Goal: Transaction & Acquisition: Purchase product/service

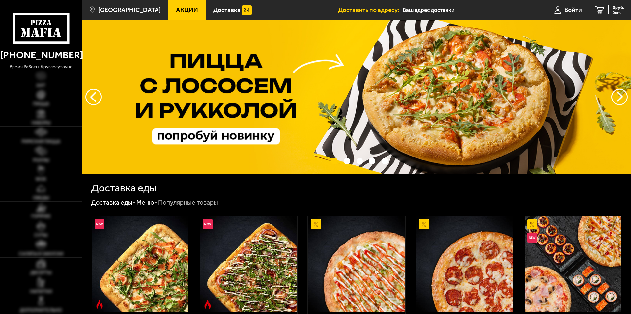
type input "[STREET_ADDRESS]"
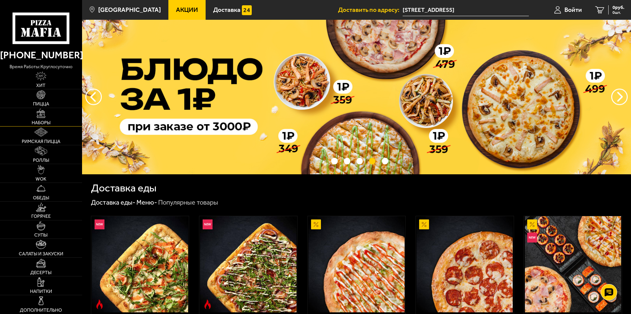
click at [33, 118] on link "Наборы" at bounding box center [41, 117] width 82 height 18
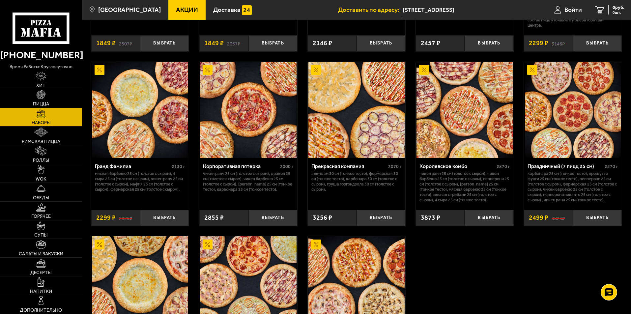
scroll to position [808, 0]
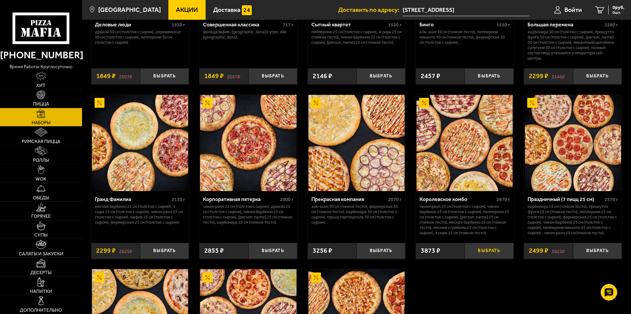
click at [492, 250] on button "Выбрать" at bounding box center [489, 251] width 49 height 16
click at [611, 6] on span "3873 руб." at bounding box center [615, 7] width 20 height 5
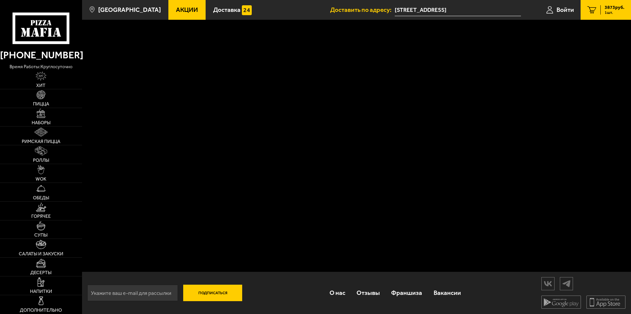
scroll to position [0, 0]
click at [593, 5] on link "1 3873 руб. 1 шт." at bounding box center [606, 10] width 50 height 20
click at [591, 10] on icon "1" at bounding box center [591, 10] width 9 height 8
click at [613, 8] on span "3873 руб." at bounding box center [615, 7] width 20 height 5
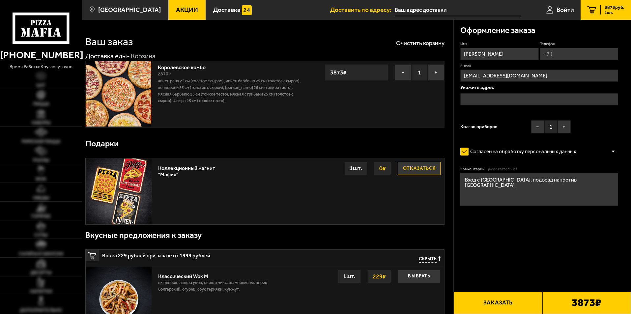
type input "[STREET_ADDRESS]"
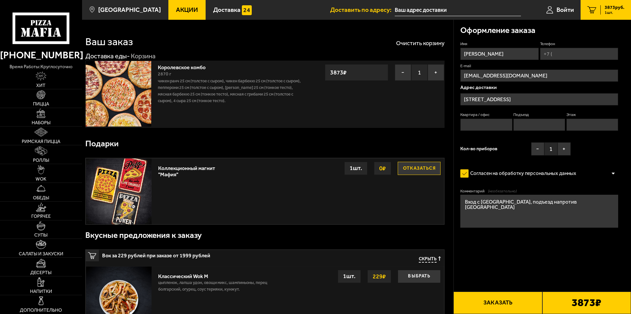
scroll to position [0, 0]
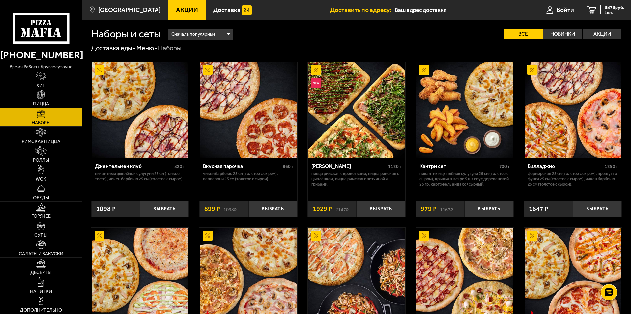
click at [180, 10] on span "Акции" at bounding box center [187, 10] width 22 height 6
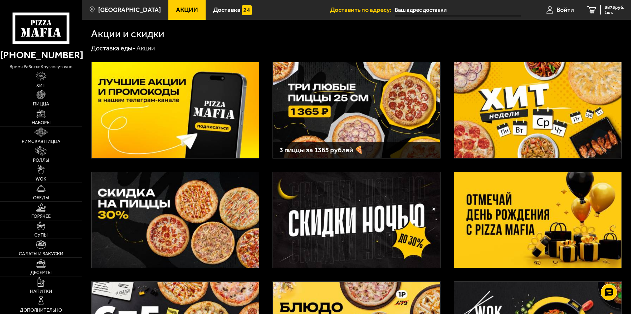
scroll to position [66, 0]
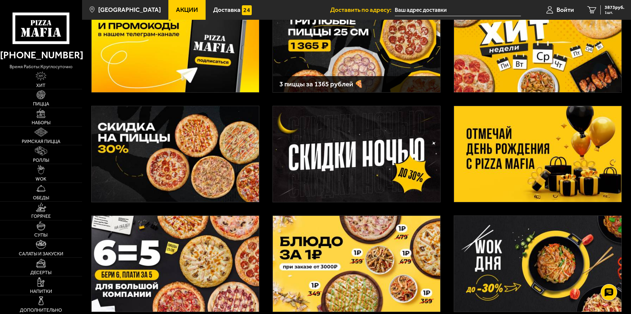
click at [162, 158] on img at bounding box center [175, 154] width 167 height 96
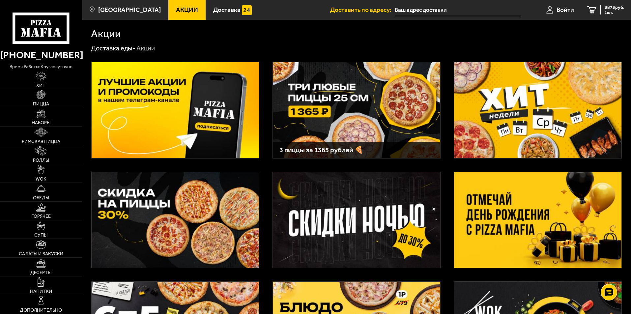
scroll to position [66, 0]
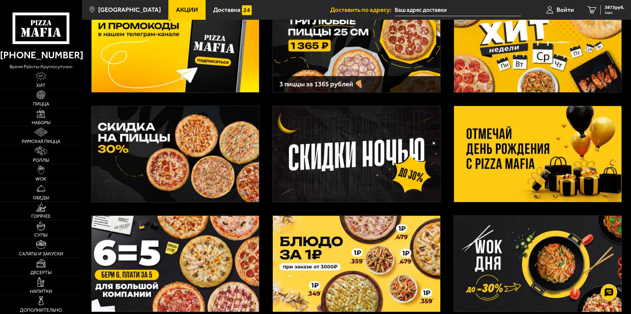
click at [567, 163] on img at bounding box center [537, 154] width 167 height 96
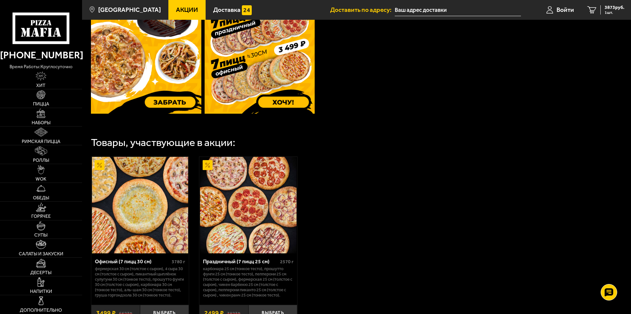
scroll to position [330, 0]
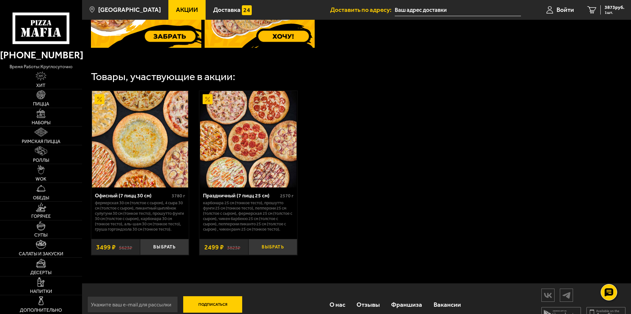
click at [263, 252] on button "Выбрать" at bounding box center [273, 247] width 49 height 16
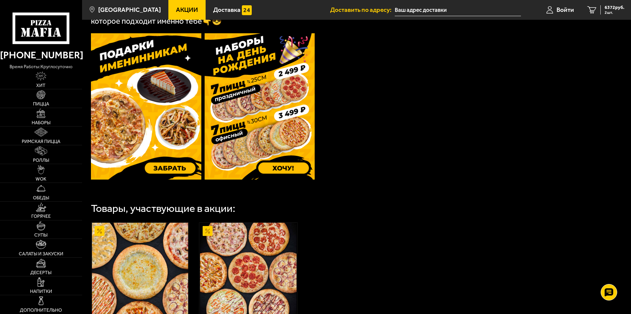
scroll to position [132, 0]
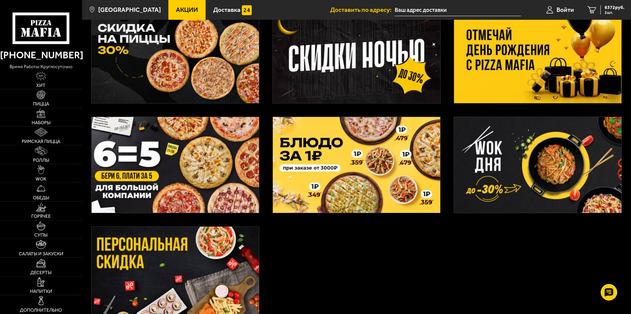
scroll to position [198, 0]
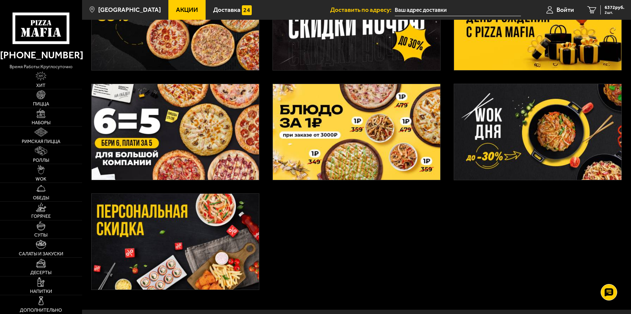
click at [178, 133] on img at bounding box center [175, 132] width 167 height 96
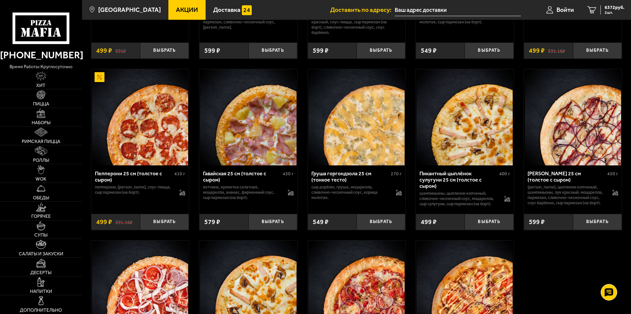
scroll to position [1384, 0]
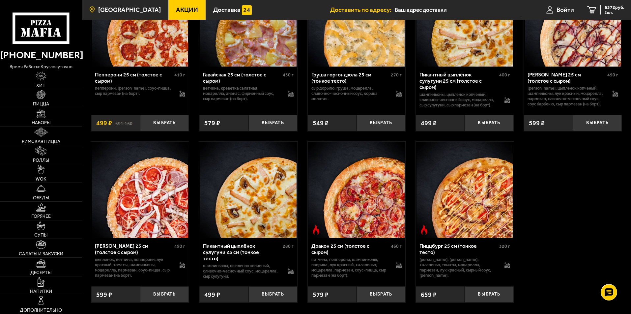
scroll to position [198, 0]
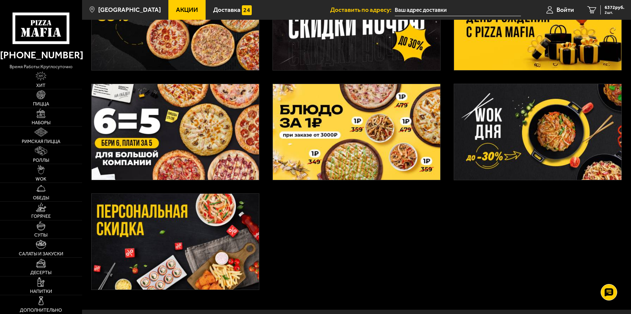
click at [362, 153] on img at bounding box center [356, 132] width 167 height 96
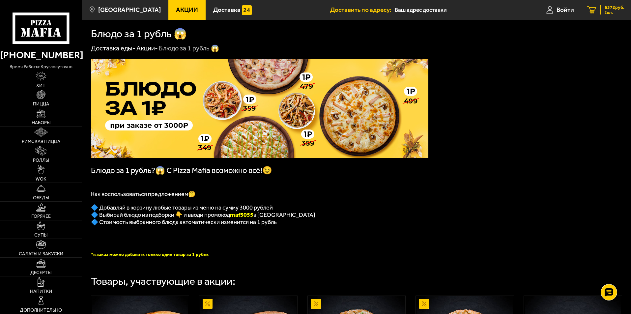
click at [611, 10] on span "6372 руб." at bounding box center [615, 7] width 20 height 5
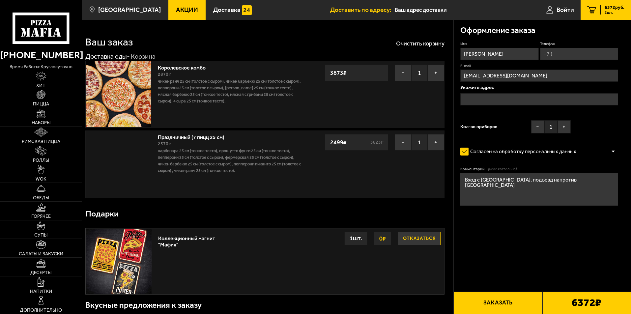
type input "[STREET_ADDRESS]"
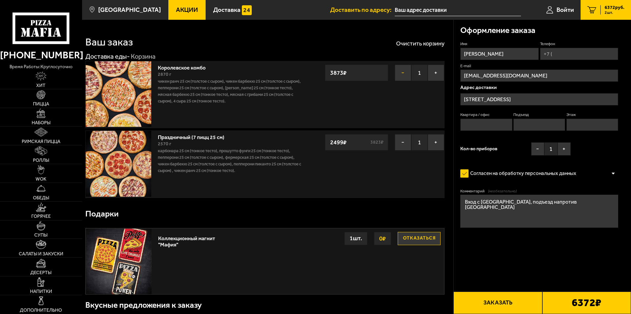
click at [403, 71] on button "−" at bounding box center [403, 73] width 16 height 16
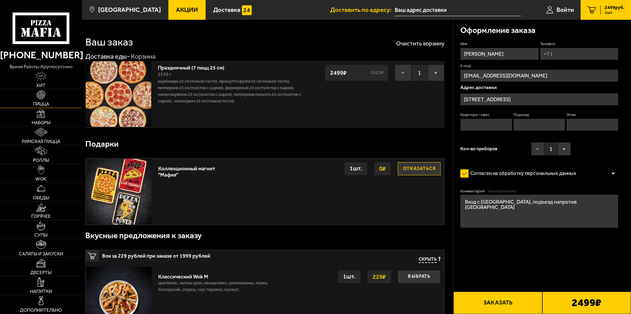
click at [38, 99] on img at bounding box center [41, 94] width 9 height 9
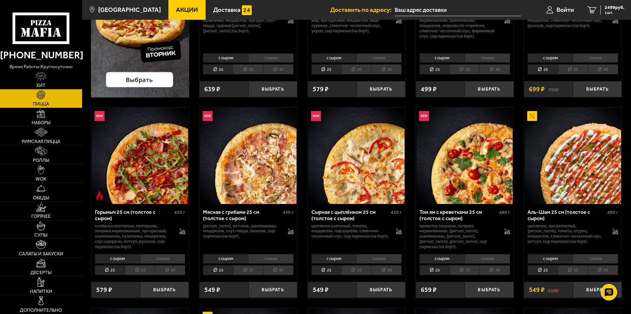
scroll to position [198, 0]
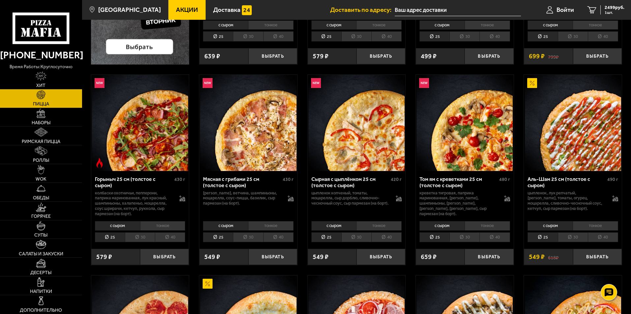
click at [572, 237] on li "30" at bounding box center [573, 237] width 30 height 10
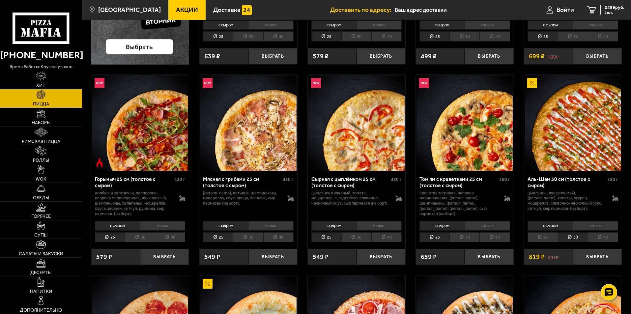
click at [539, 237] on li "25" at bounding box center [543, 237] width 30 height 10
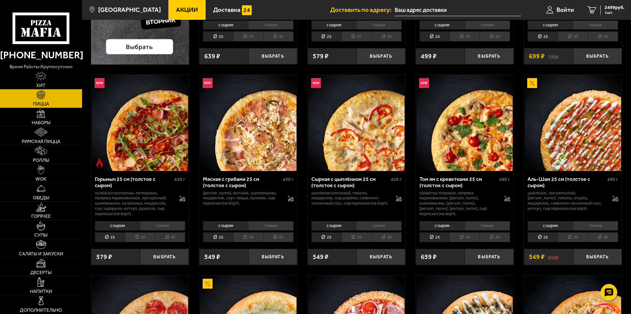
click at [606, 224] on li "тонкое" at bounding box center [595, 225] width 45 height 9
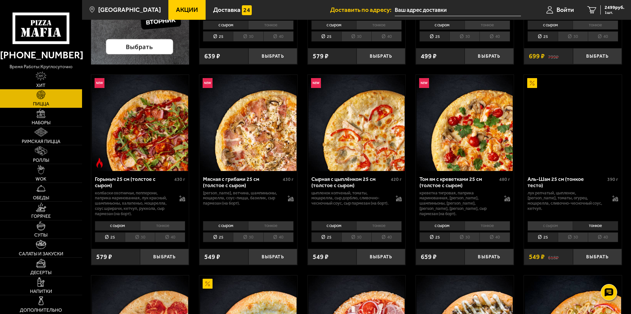
click at [573, 237] on li "30" at bounding box center [573, 237] width 30 height 10
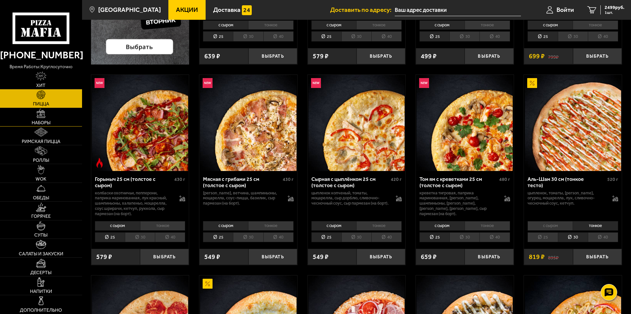
click at [46, 115] on link "Наборы" at bounding box center [41, 117] width 82 height 18
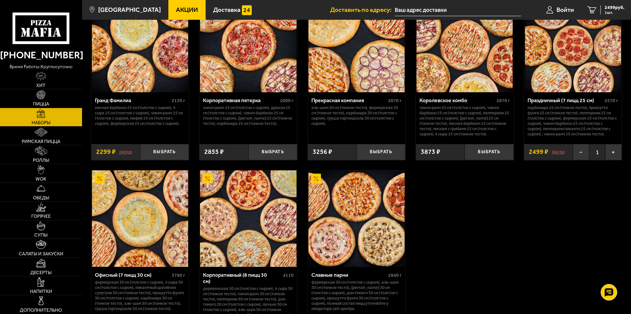
scroll to position [841, 0]
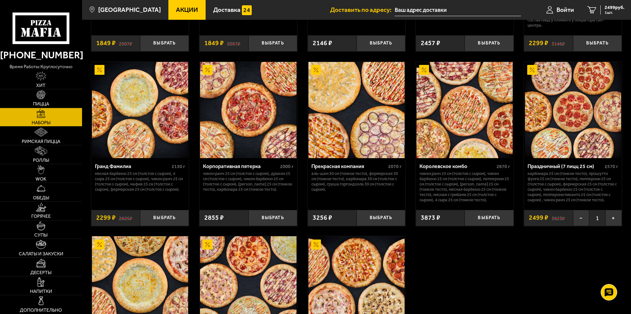
click at [159, 145] on img at bounding box center [140, 110] width 96 height 96
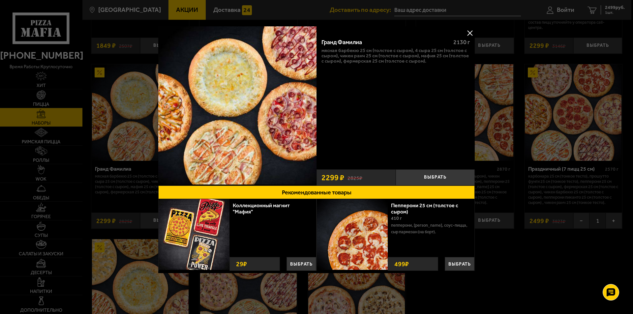
click at [559, 293] on div at bounding box center [316, 157] width 633 height 314
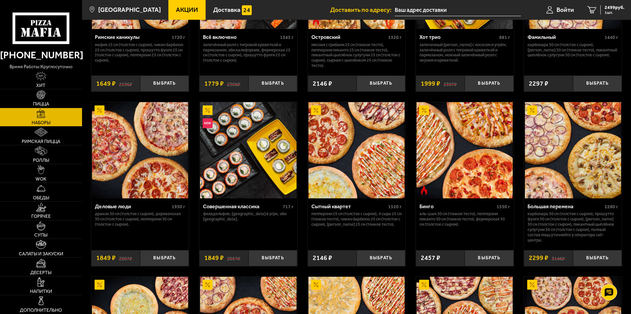
scroll to position [659, 0]
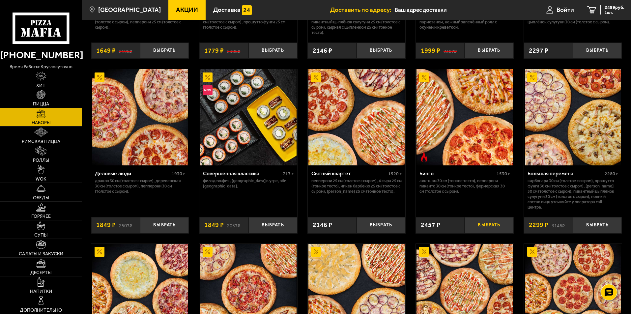
click at [481, 228] on button "Выбрать" at bounding box center [489, 225] width 49 height 16
click at [618, 6] on span "4956 руб." at bounding box center [615, 7] width 20 height 5
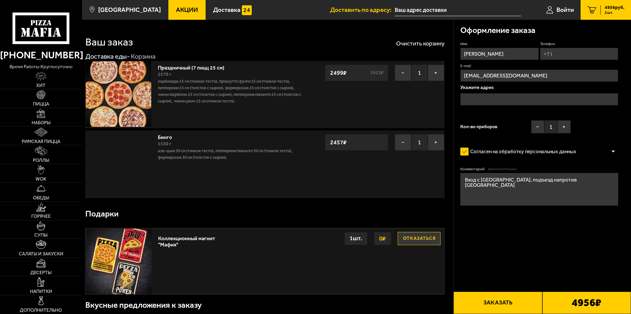
type input "[STREET_ADDRESS]"
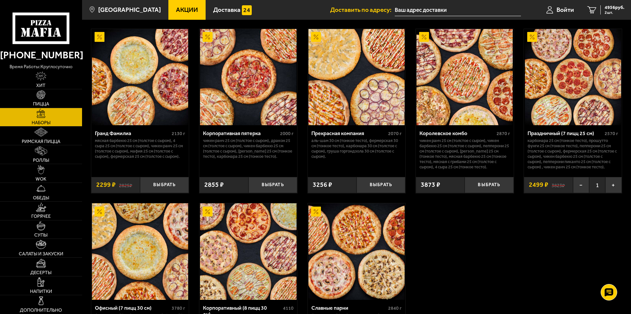
scroll to position [775, 0]
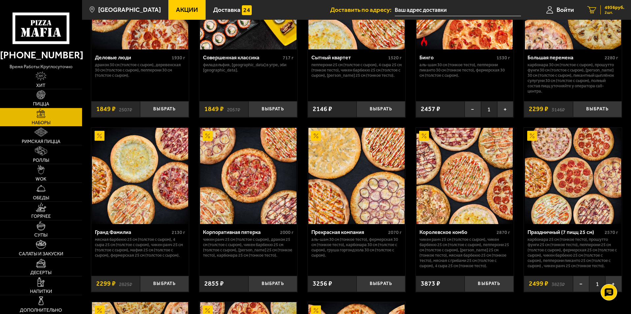
click at [611, 1] on link "2 4956 руб. 2 шт." at bounding box center [606, 10] width 50 height 20
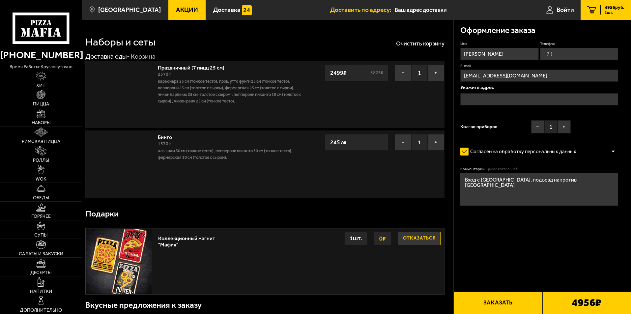
type input "[STREET_ADDRESS]"
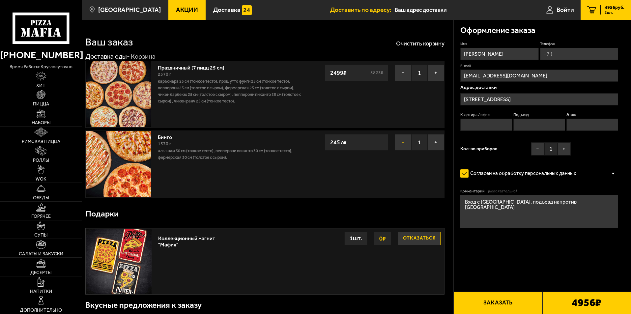
click at [403, 146] on button "−" at bounding box center [403, 142] width 16 height 16
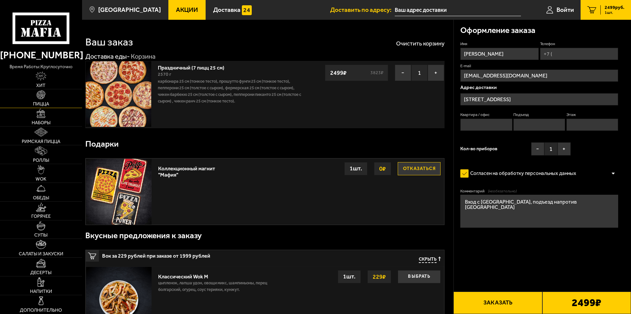
click at [40, 99] on img at bounding box center [41, 94] width 9 height 9
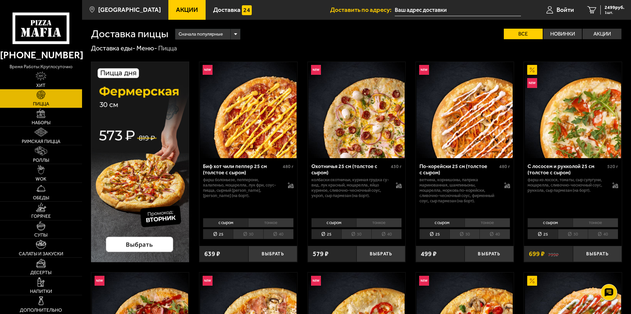
click at [176, 11] on span "Акции" at bounding box center [187, 10] width 22 height 6
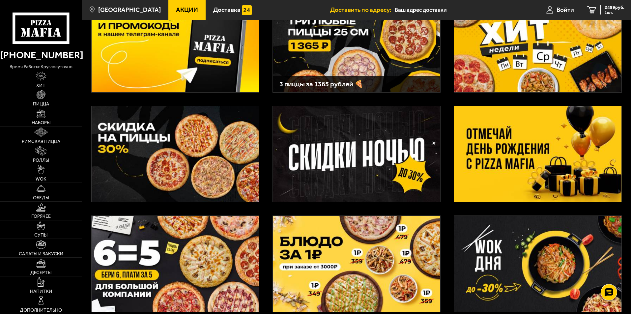
scroll to position [132, 0]
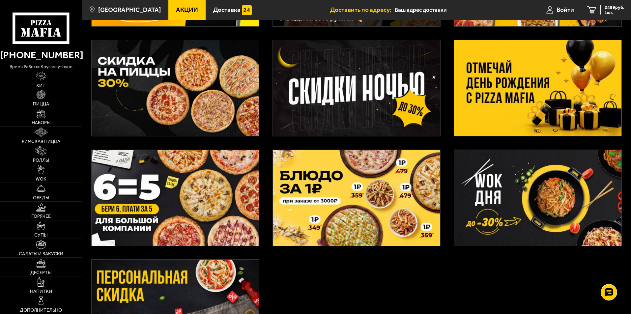
click at [520, 90] on img at bounding box center [537, 88] width 167 height 96
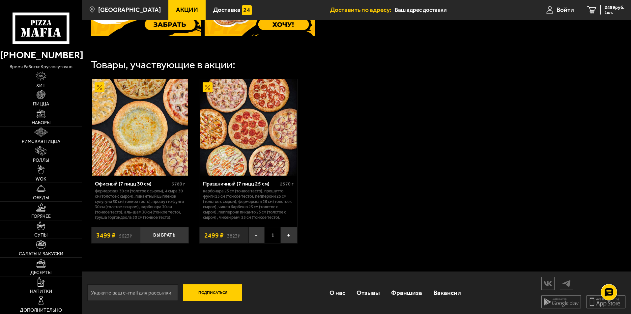
scroll to position [249, 0]
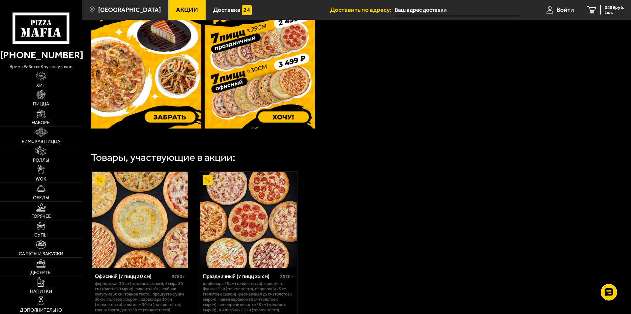
click at [169, 114] on img at bounding box center [146, 55] width 110 height 146
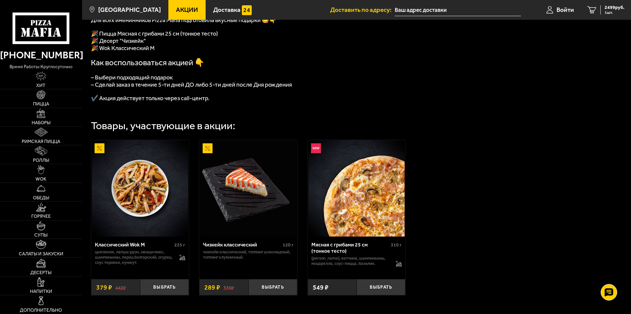
scroll to position [224, 0]
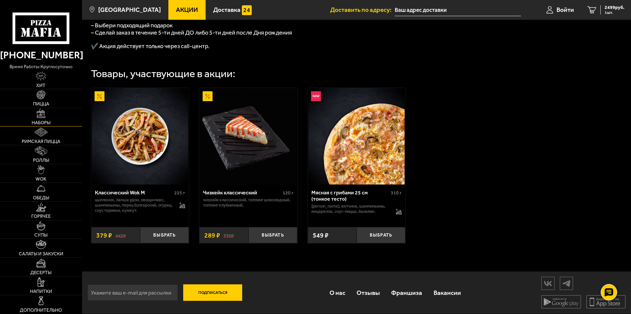
click at [38, 117] on img at bounding box center [41, 113] width 9 height 9
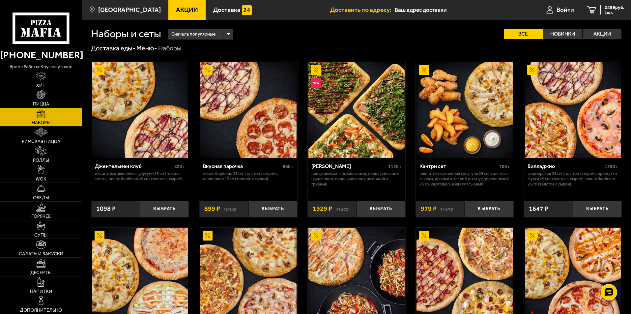
click at [174, 14] on link "Акции" at bounding box center [186, 10] width 37 height 20
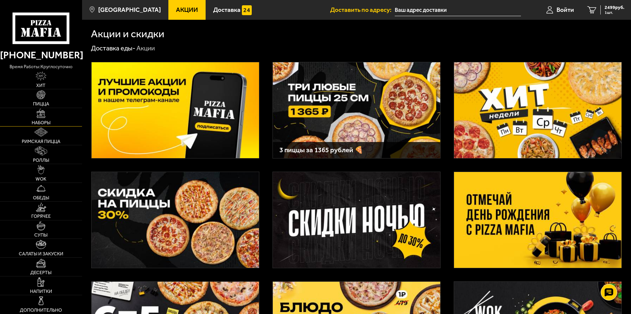
click at [39, 120] on link "Наборы" at bounding box center [41, 117] width 82 height 18
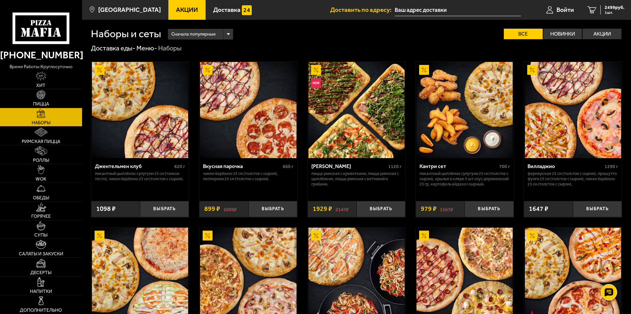
click at [176, 11] on span "Акции" at bounding box center [187, 10] width 22 height 6
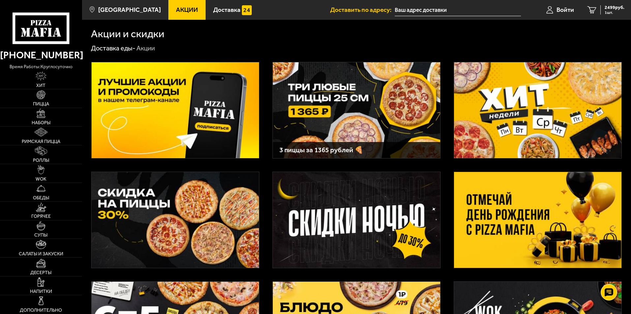
click at [342, 100] on img at bounding box center [356, 110] width 167 height 96
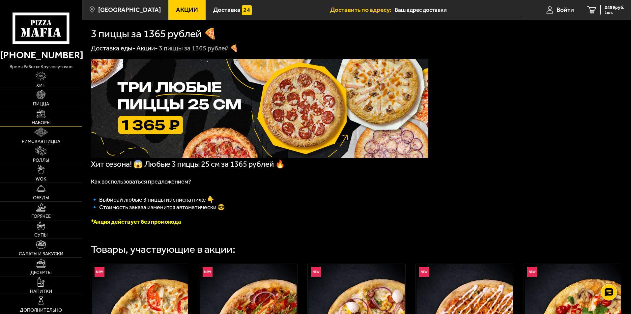
click at [40, 115] on img at bounding box center [41, 113] width 9 height 9
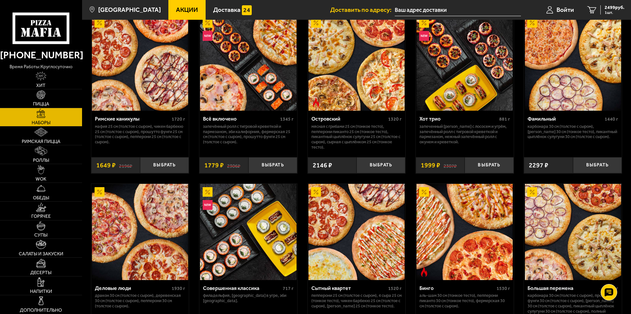
scroll to position [512, 0]
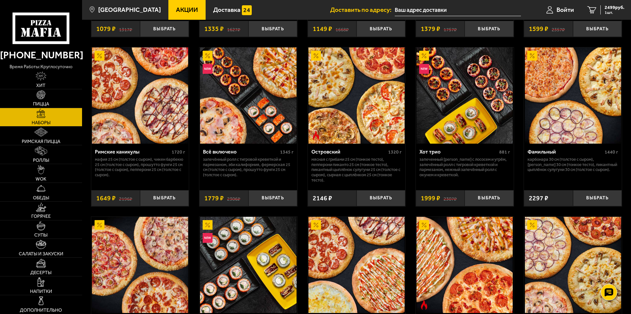
click at [123, 97] on img at bounding box center [140, 95] width 96 height 96
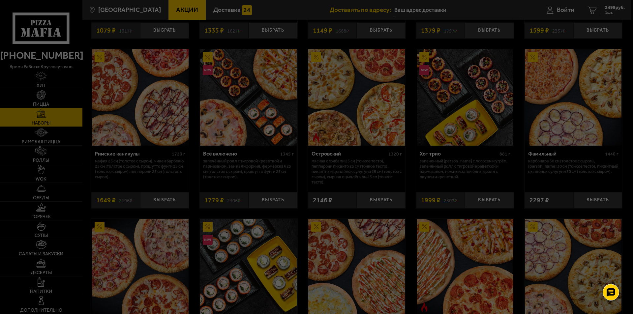
click at [139, 116] on div at bounding box center [316, 157] width 633 height 314
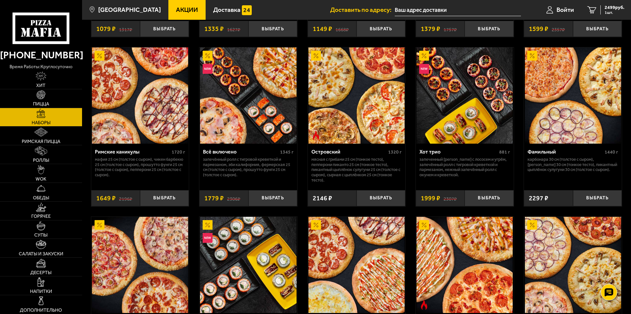
click at [132, 107] on img at bounding box center [140, 95] width 96 height 96
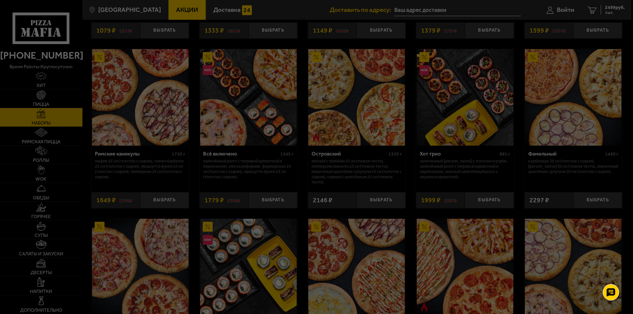
click at [155, 118] on div at bounding box center [316, 157] width 633 height 314
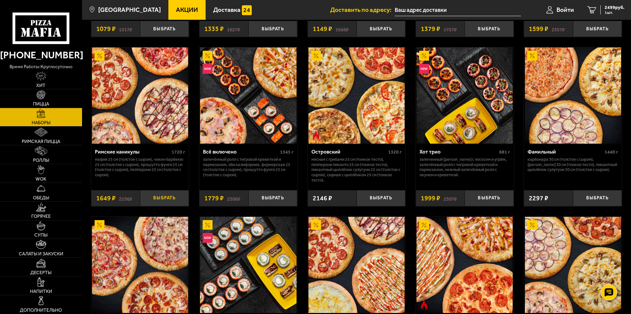
click at [161, 200] on button "Выбрать" at bounding box center [164, 198] width 49 height 16
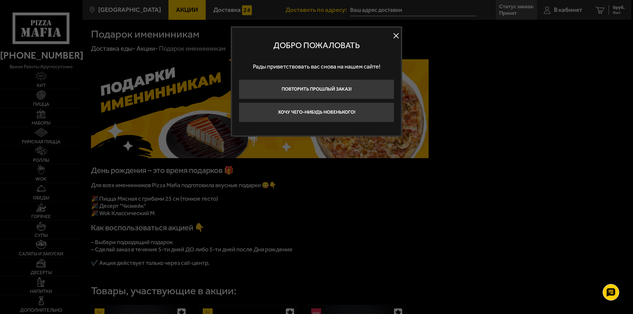
click at [396, 36] on button at bounding box center [396, 36] width 10 height 10
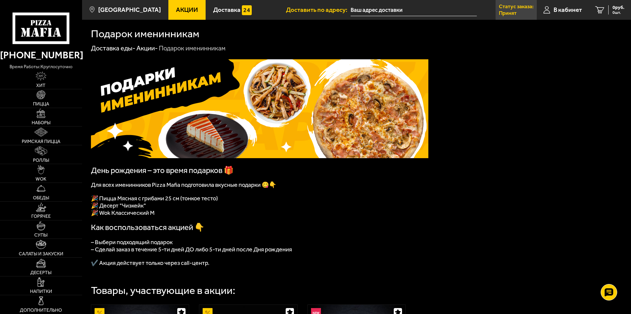
click at [504, 7] on p "Статус заказа:" at bounding box center [516, 6] width 35 height 5
